Goal: Find specific page/section: Find specific page/section

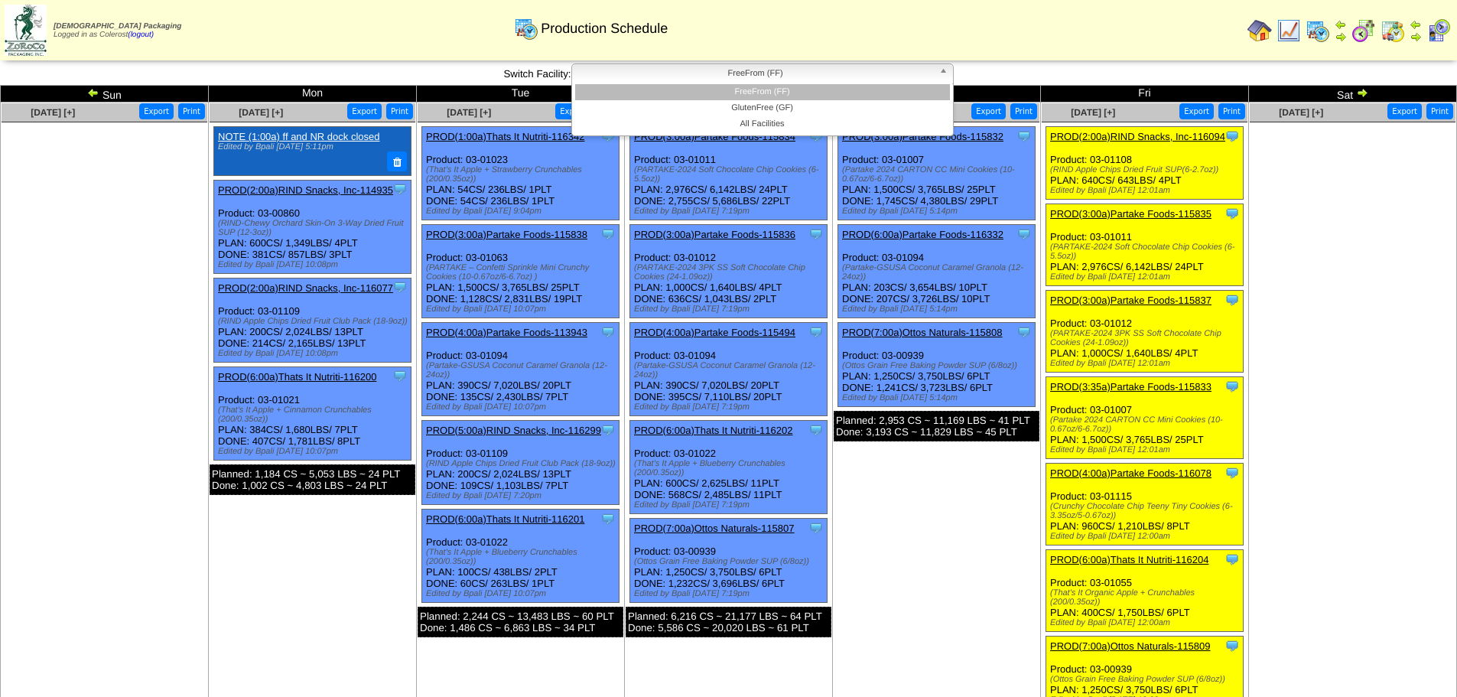
click at [780, 82] on span "FreeFrom (FF)" at bounding box center [755, 73] width 355 height 18
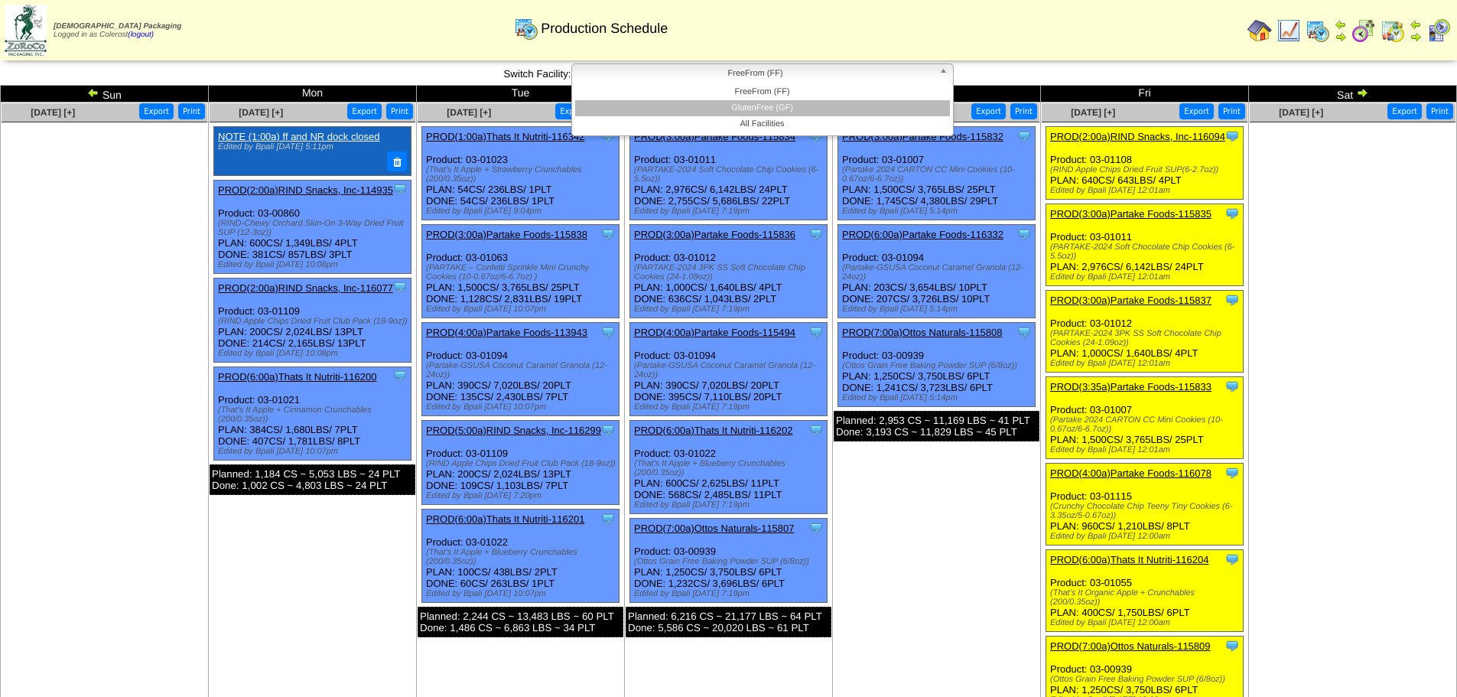
click at [777, 103] on li "GlutenFree (GF)" at bounding box center [762, 108] width 375 height 16
